Goal: Task Accomplishment & Management: Use online tool/utility

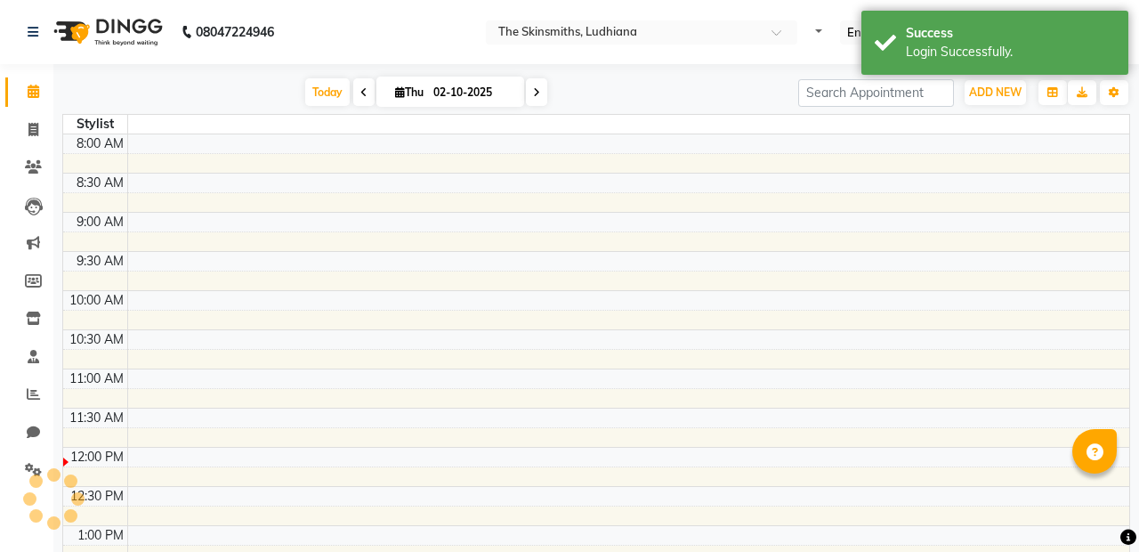
select select "en"
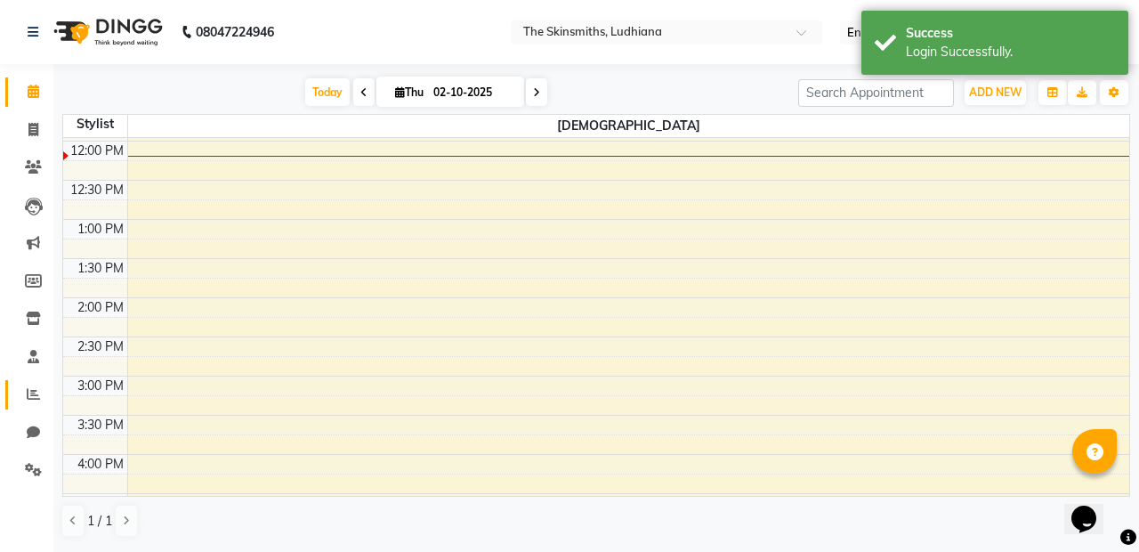
click at [36, 395] on icon at bounding box center [33, 393] width 13 height 13
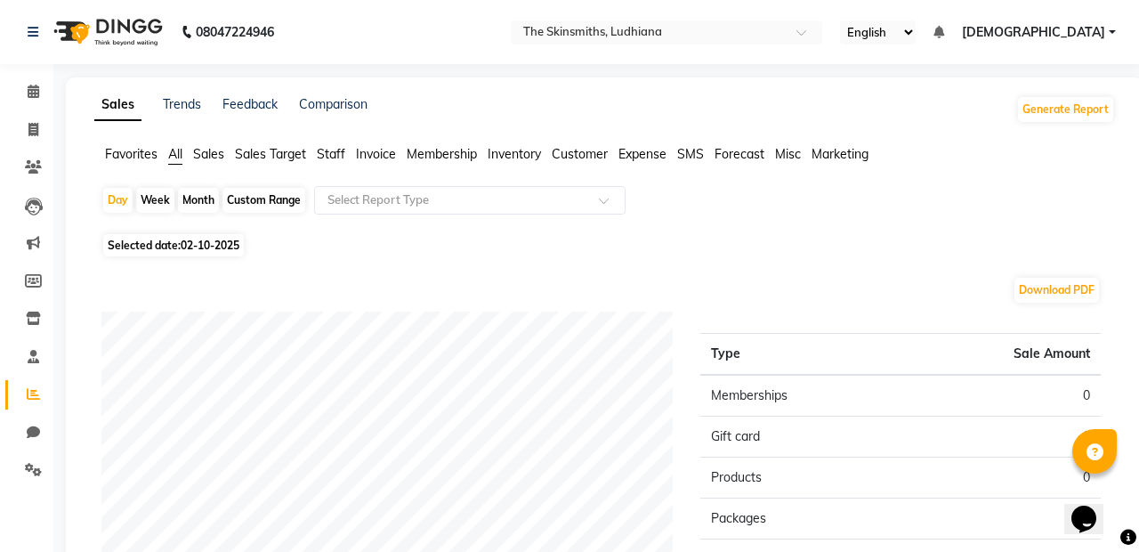
click at [586, 174] on div "Favorites All Sales Sales Target Staff Invoice Membership Inventory Customer Ex…" at bounding box center [605, 162] width 1048 height 34
click at [578, 160] on span "Customer" at bounding box center [580, 154] width 56 height 16
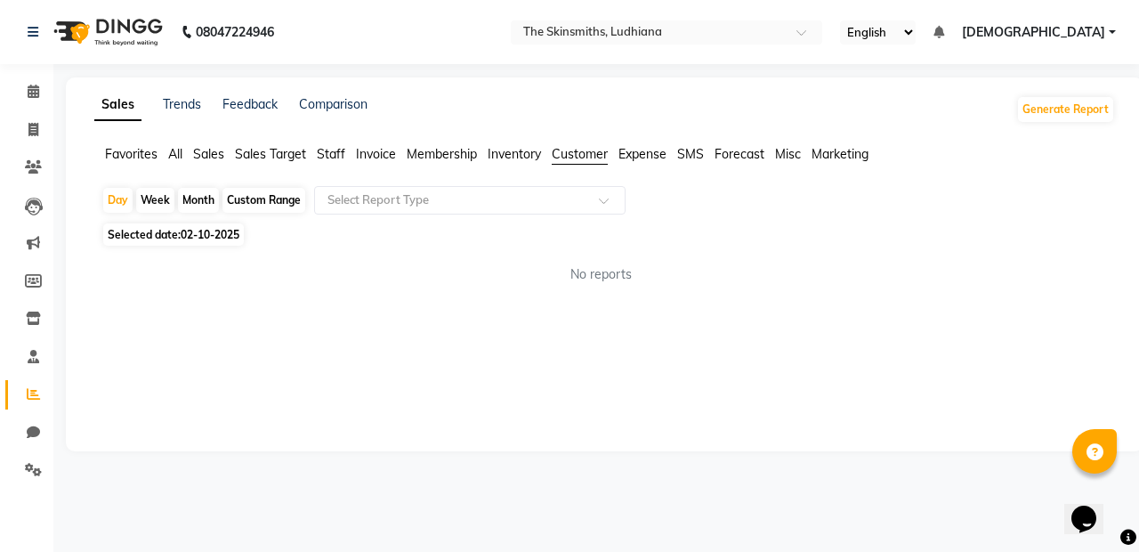
click at [263, 201] on div "Custom Range" at bounding box center [264, 200] width 83 height 25
select select "10"
select select "2025"
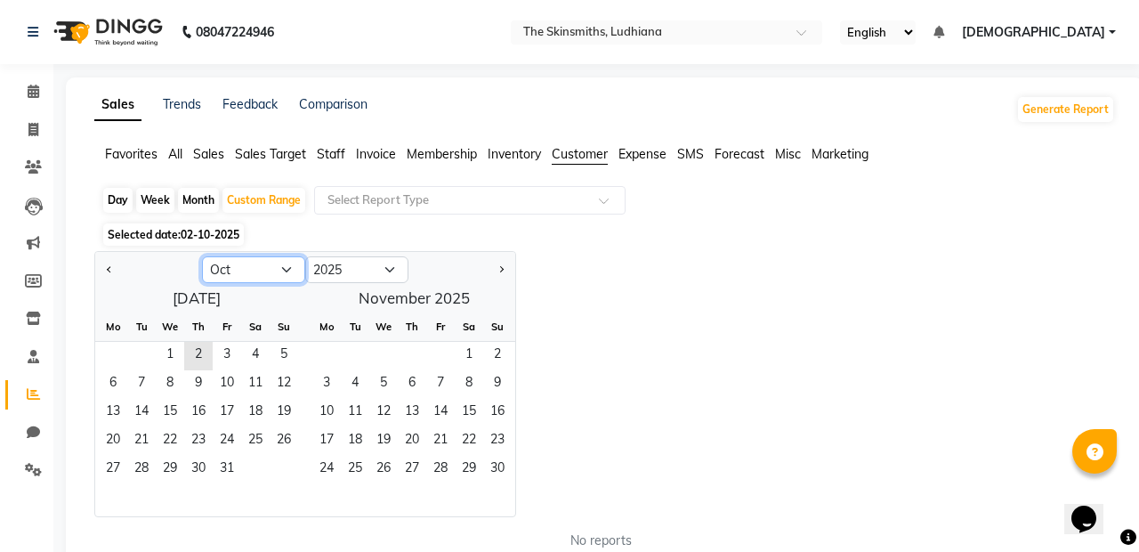
click at [247, 276] on select "Jan Feb Mar Apr May Jun [DATE] Aug Sep Oct Nov Dec" at bounding box center [253, 269] width 103 height 27
select select "8"
click at [202, 256] on select "Jan Feb Mar Apr May Jun [DATE] Aug Sep Oct Nov Dec" at bounding box center [253, 269] width 103 height 27
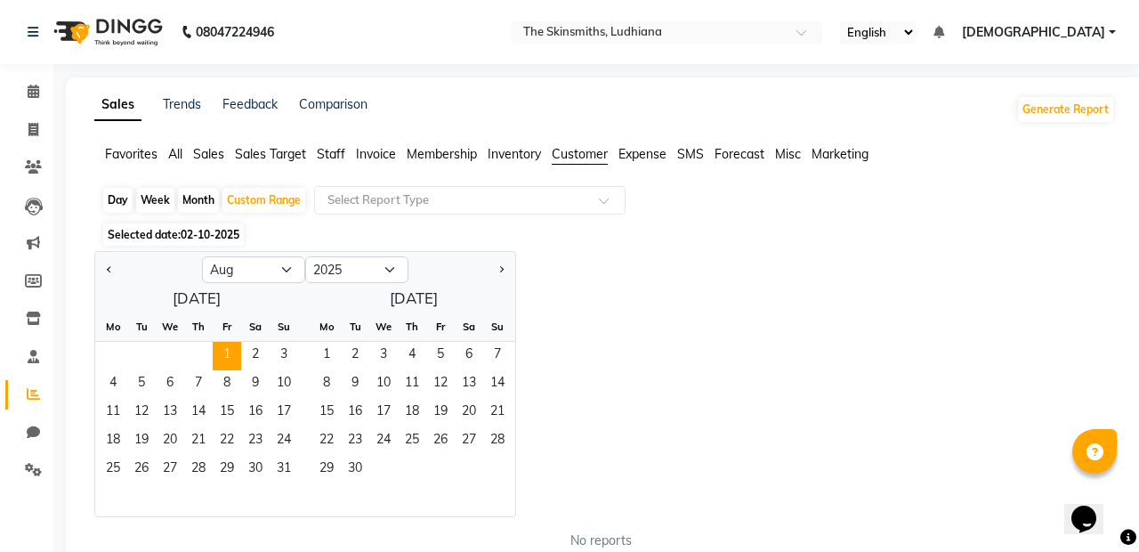
click at [223, 352] on span "1" at bounding box center [227, 356] width 28 height 28
click at [281, 468] on span "31" at bounding box center [284, 470] width 28 height 28
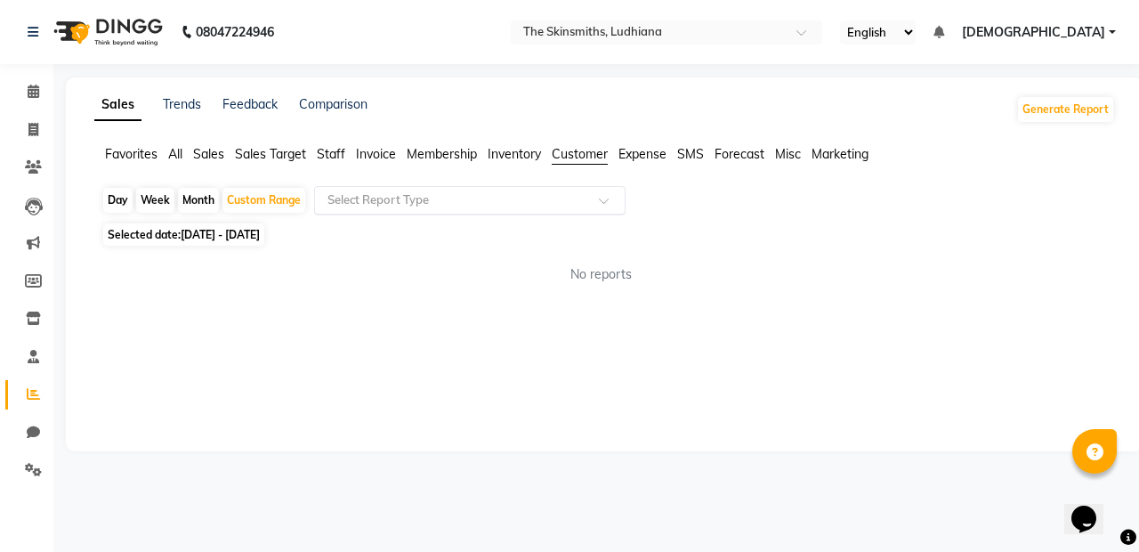
click at [412, 198] on input "text" at bounding box center [452, 200] width 256 height 18
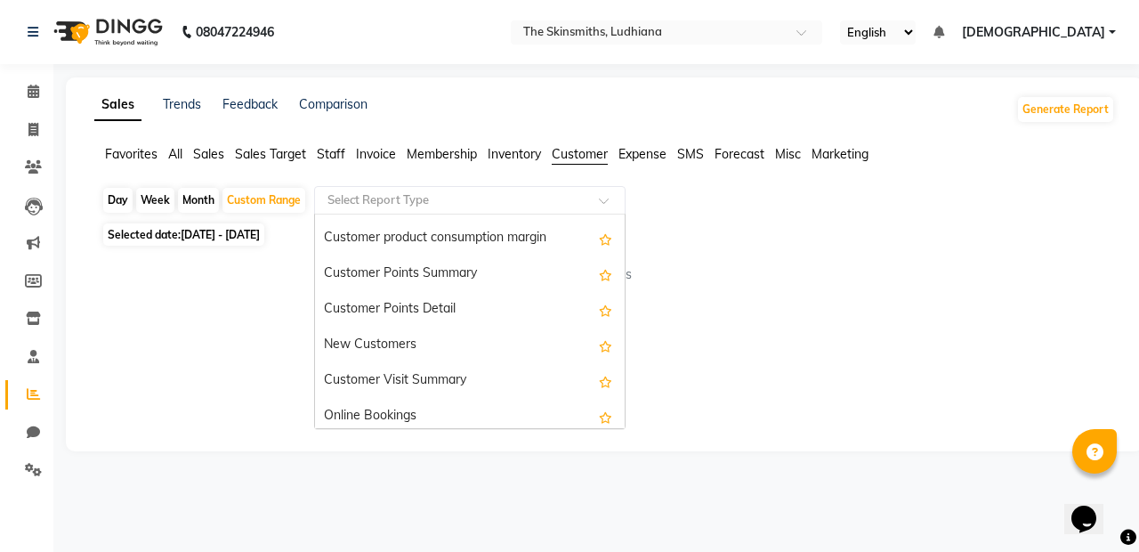
scroll to position [205, 0]
click at [362, 351] on div "New Customers" at bounding box center [470, 348] width 310 height 36
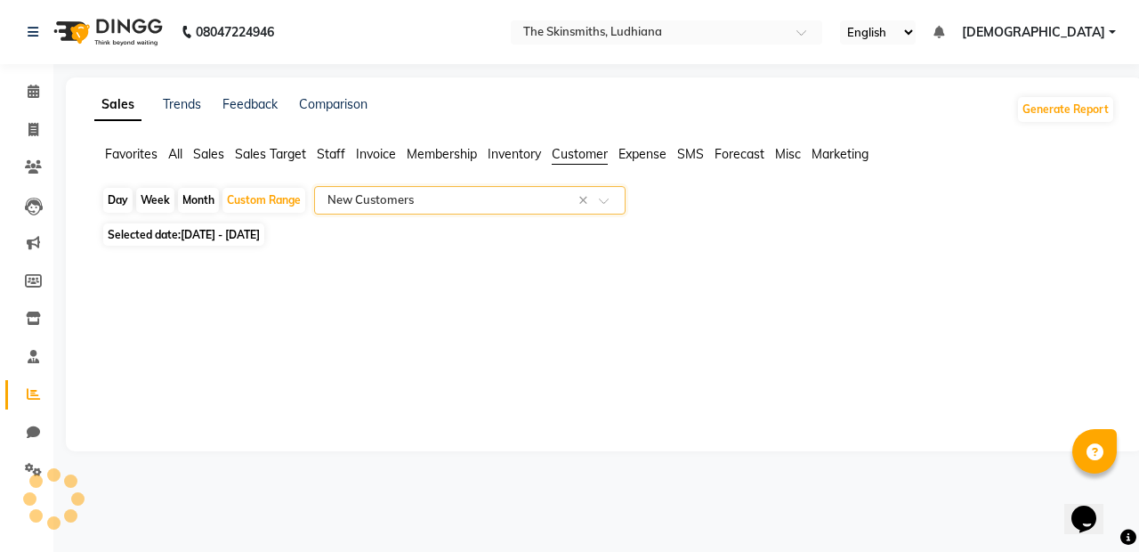
select select "full_report"
select select "csv"
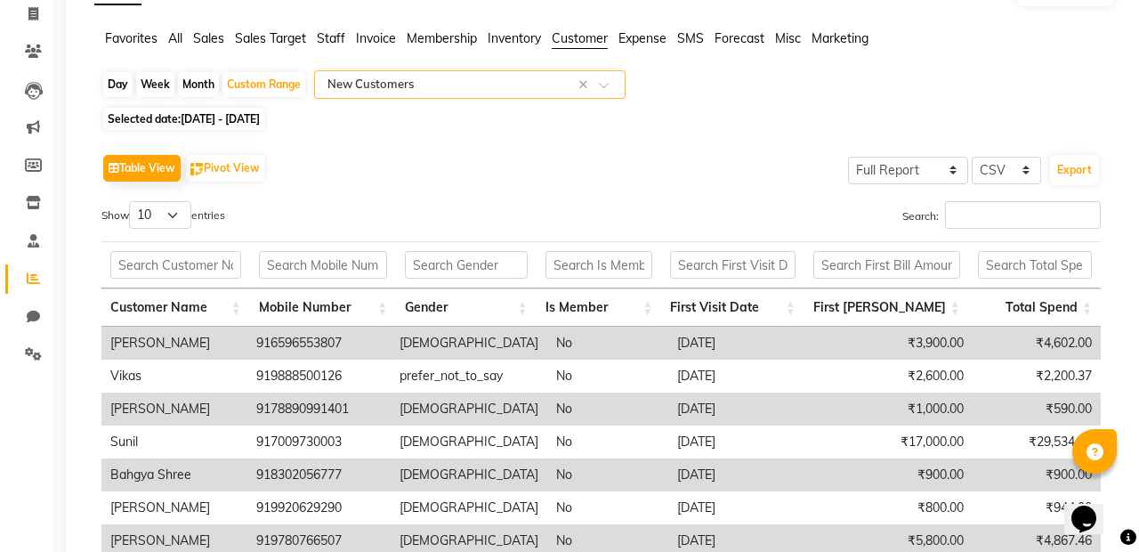
scroll to position [0, 0]
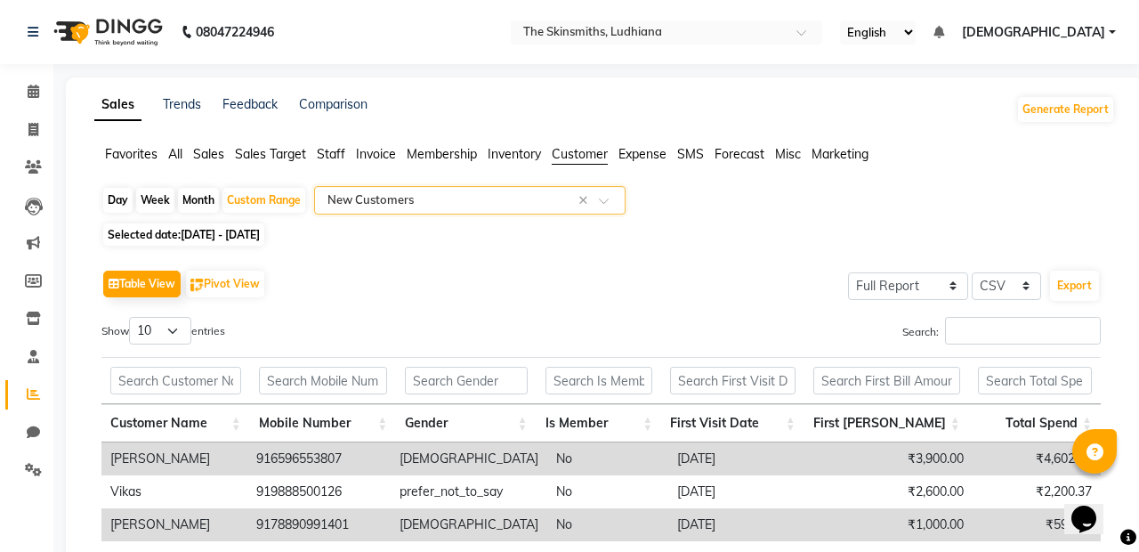
click at [418, 206] on input "text" at bounding box center [452, 200] width 256 height 18
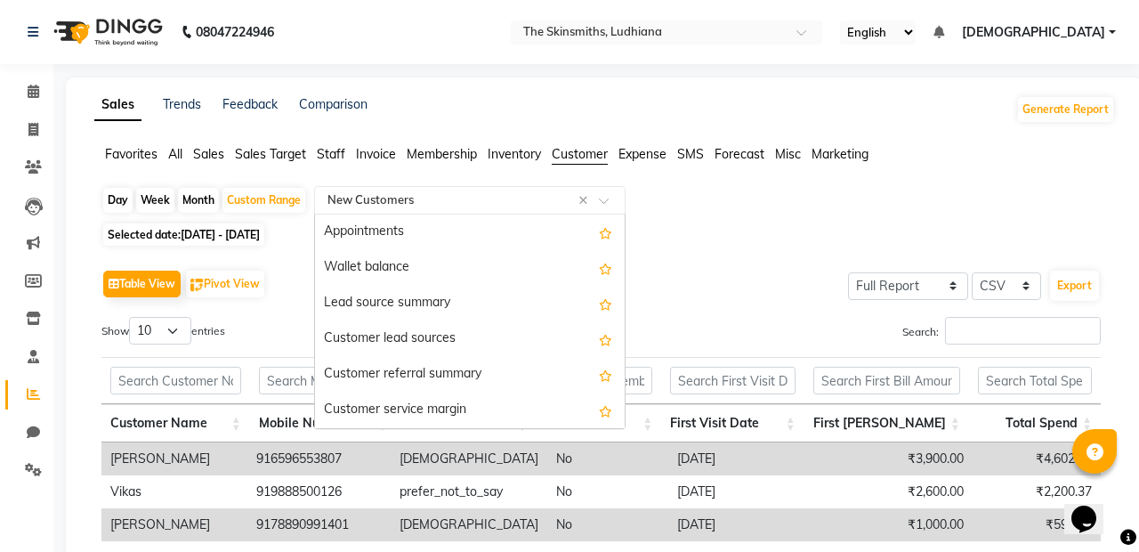
scroll to position [285, 0]
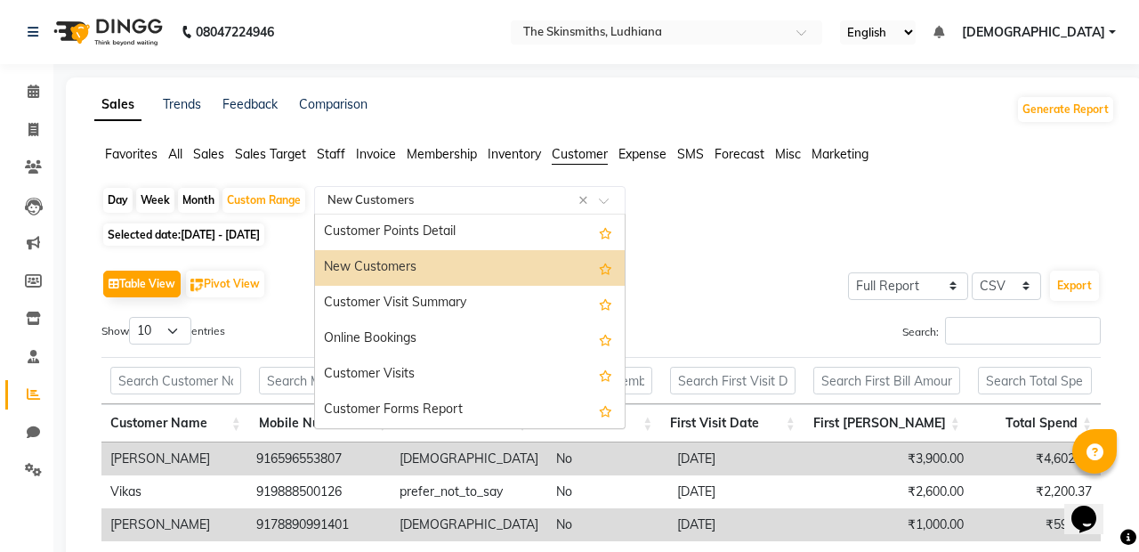
click at [349, 296] on div "Customer Visit Summary" at bounding box center [470, 304] width 310 height 36
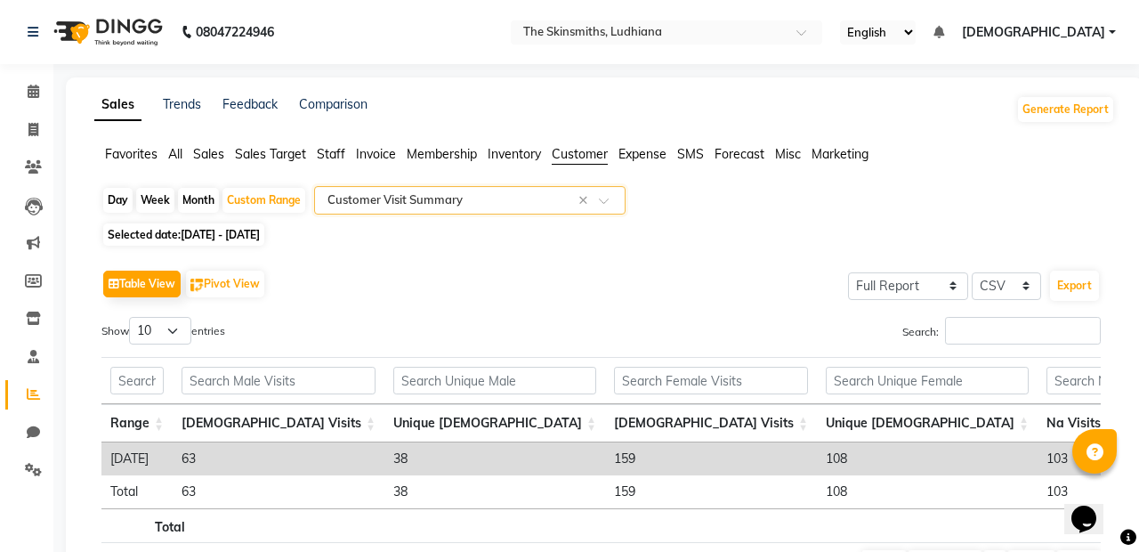
click at [410, 198] on input "text" at bounding box center [452, 200] width 256 height 18
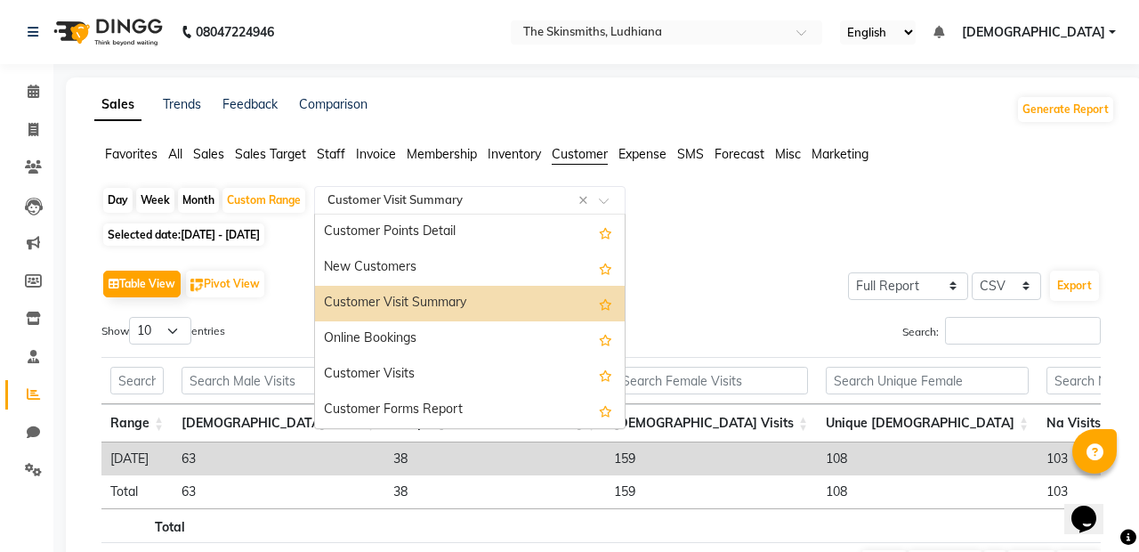
click at [348, 365] on div "Customer Visits" at bounding box center [470, 375] width 310 height 36
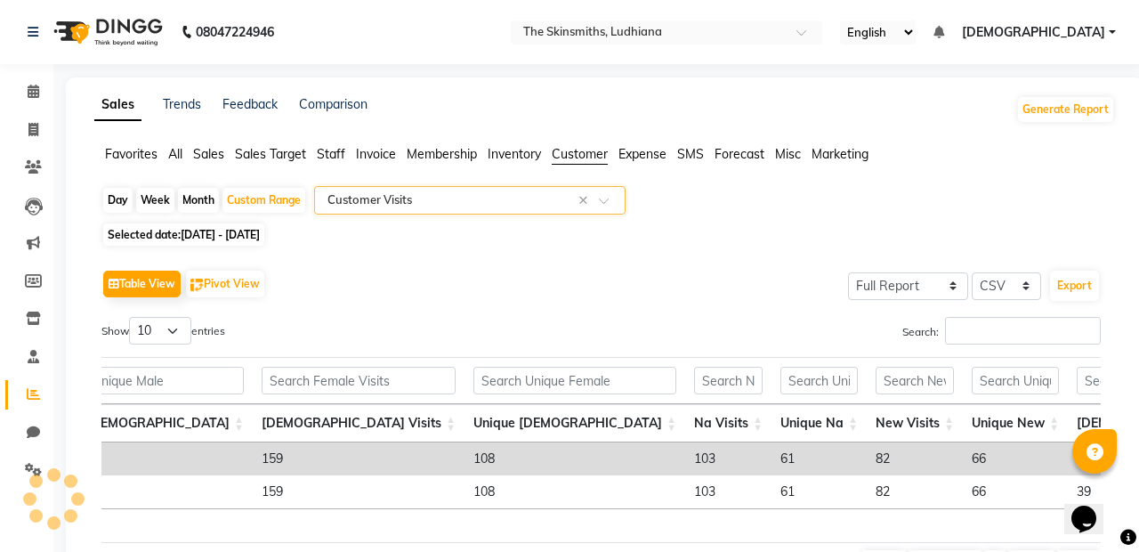
scroll to position [0, 0]
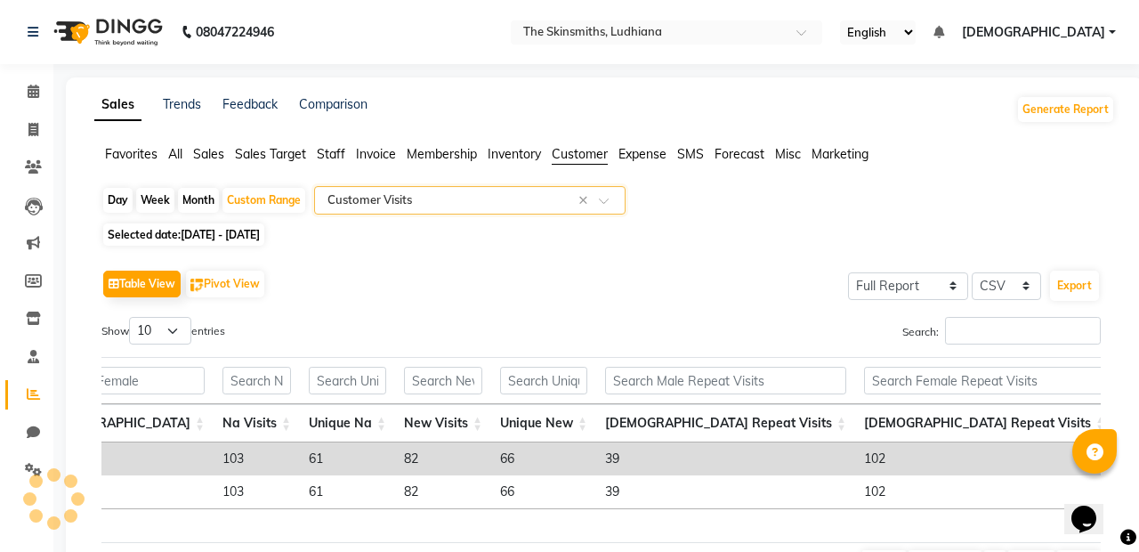
click at [450, 211] on div "Select Report Type × Customer Visits ×" at bounding box center [470, 200] width 312 height 28
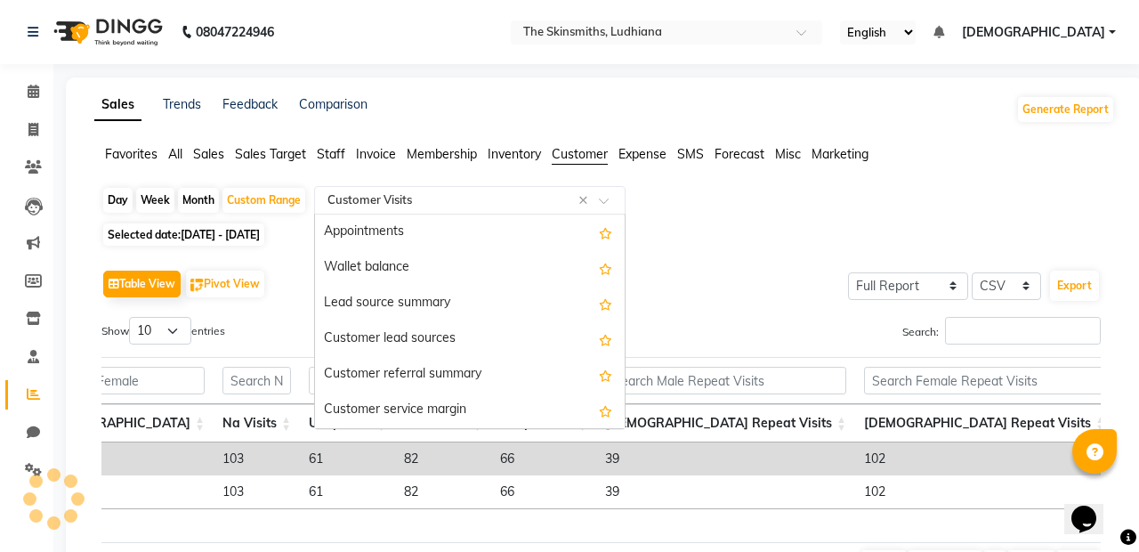
click at [361, 334] on div "Customer lead sources" at bounding box center [470, 339] width 310 height 36
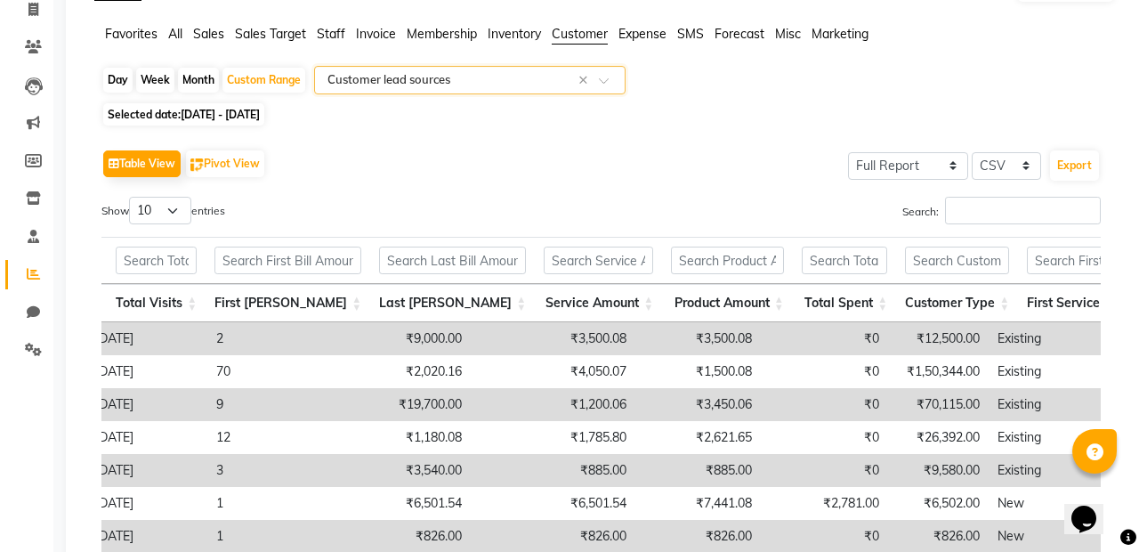
click at [410, 85] on input "text" at bounding box center [452, 80] width 256 height 18
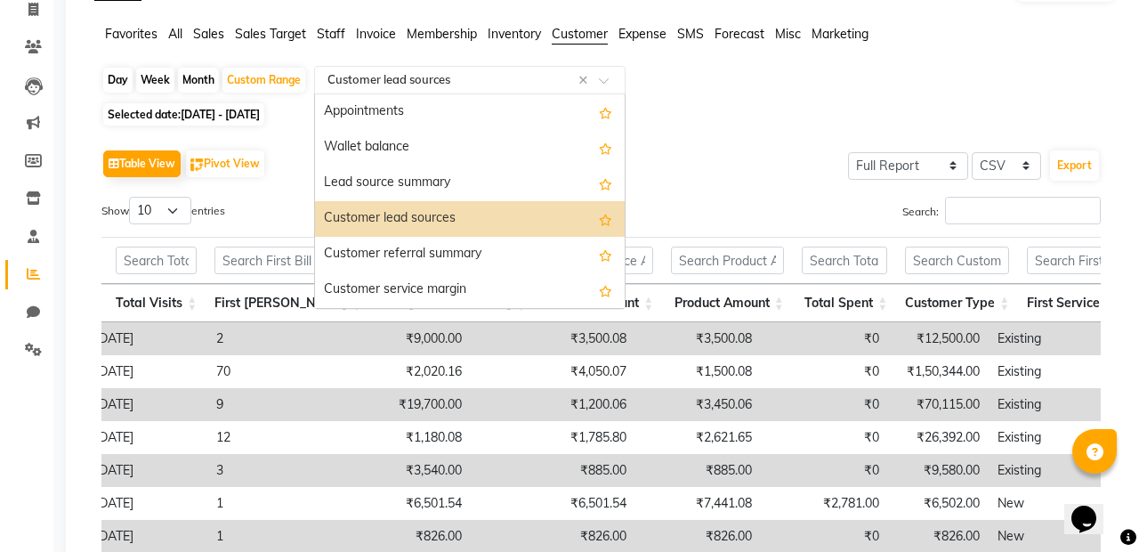
click at [361, 201] on div "Customer lead sources" at bounding box center [470, 219] width 310 height 36
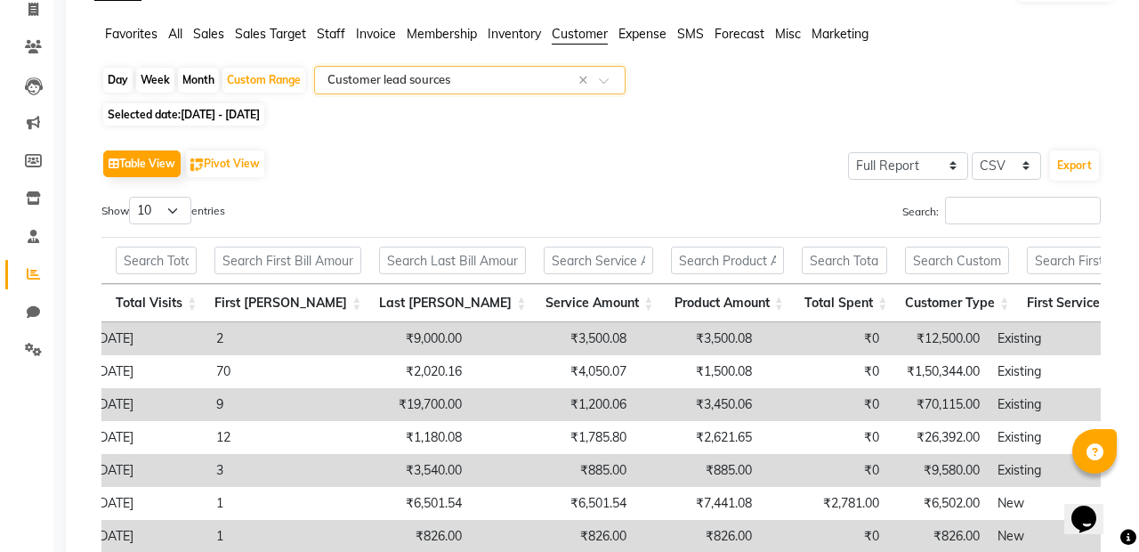
click at [351, 80] on input "text" at bounding box center [452, 80] width 256 height 18
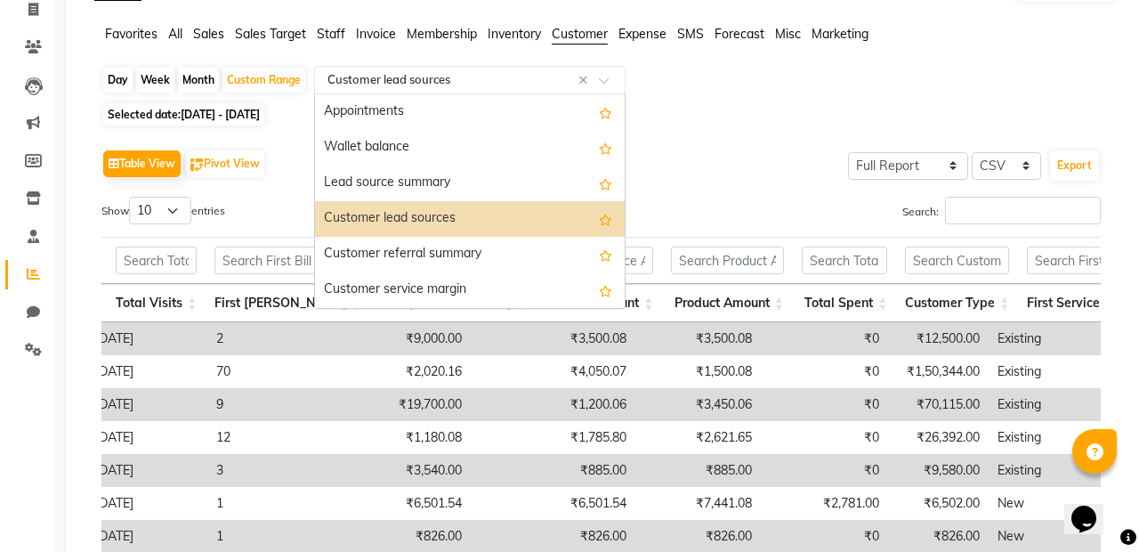
click at [372, 173] on div "Lead source summary" at bounding box center [470, 184] width 310 height 36
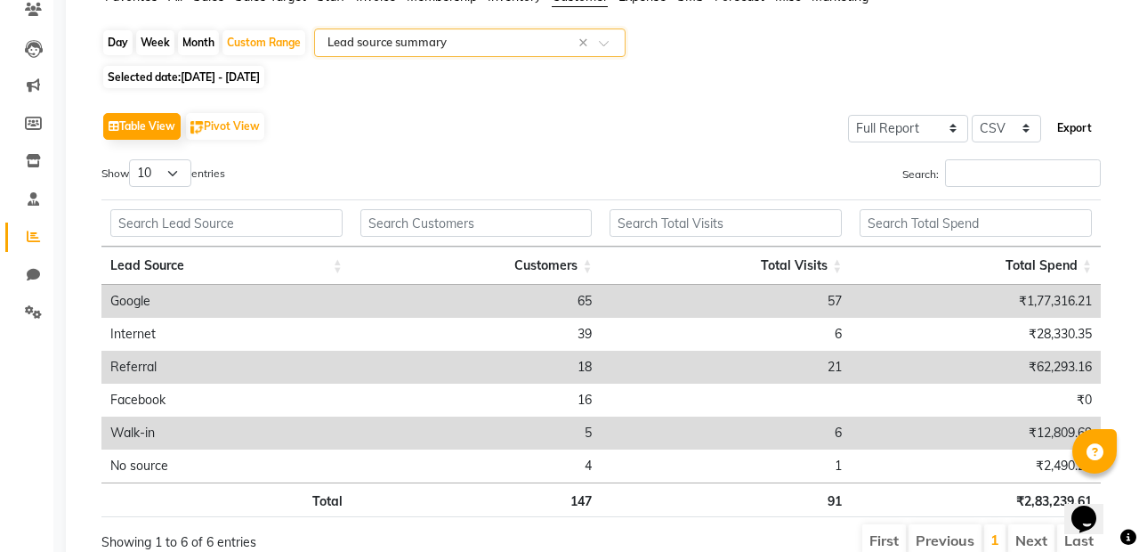
click at [1087, 119] on button "Export" at bounding box center [1074, 128] width 49 height 30
